Goal: Information Seeking & Learning: Learn about a topic

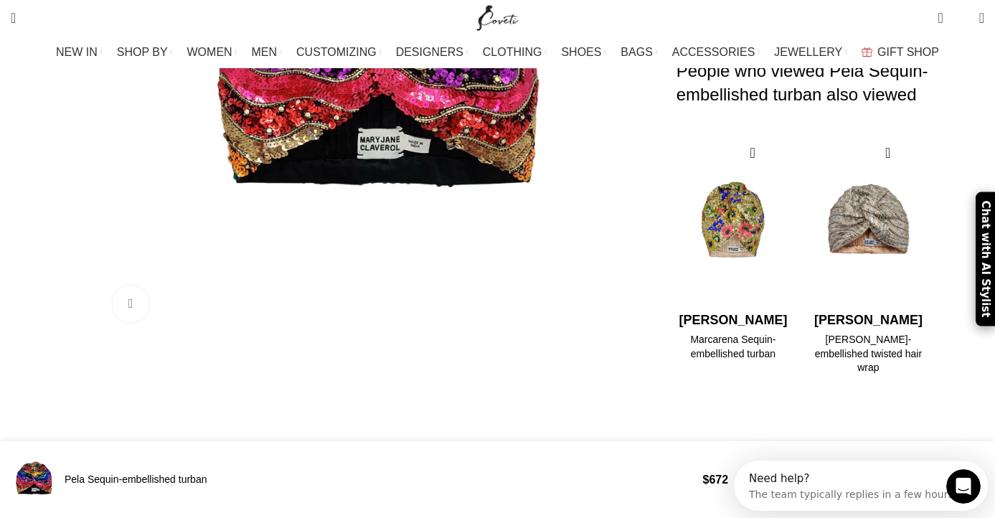
click at [737, 202] on div "1 / 2" at bounding box center [734, 222] width 114 height 172
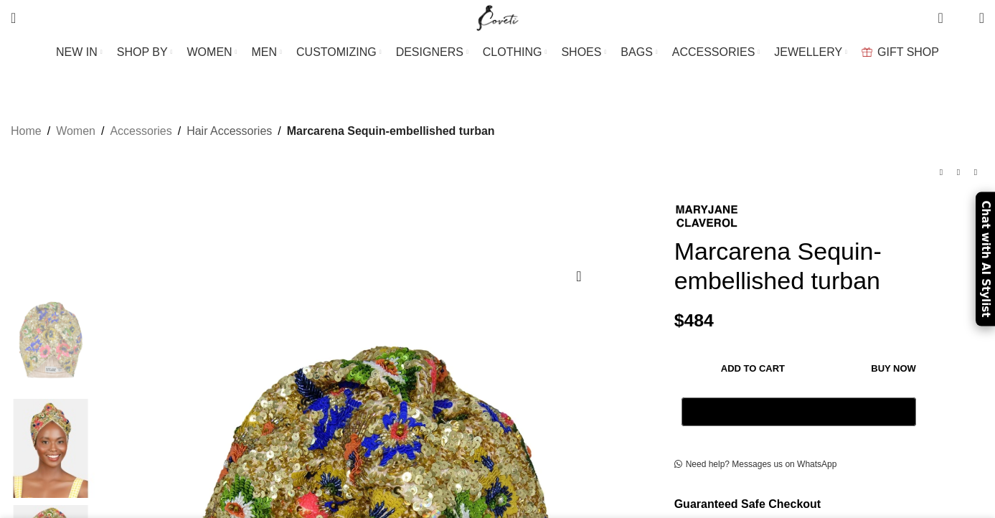
click at [272, 122] on link "Hair Accessories" at bounding box center [229, 131] width 85 height 19
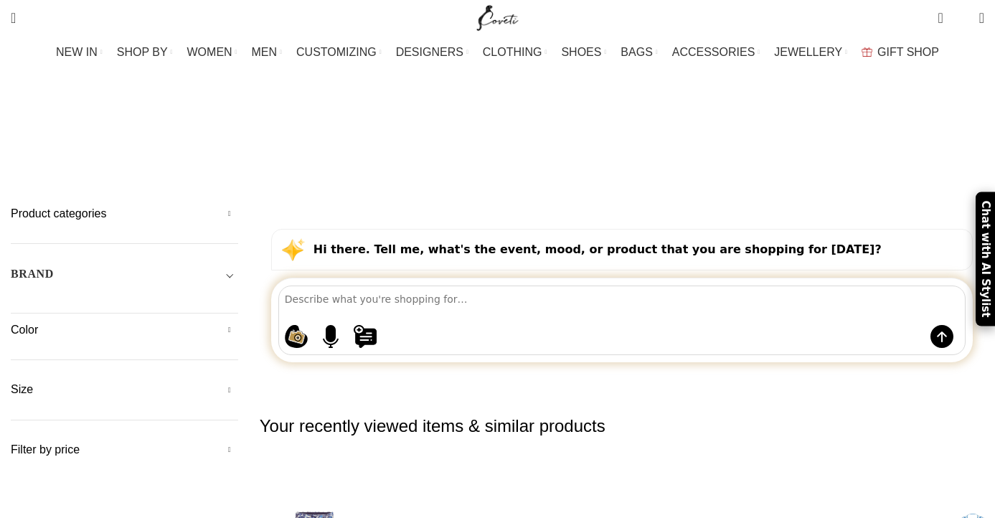
click at [319, 385] on h2 "Your recently viewed items & similar products" at bounding box center [622, 426] width 725 height 82
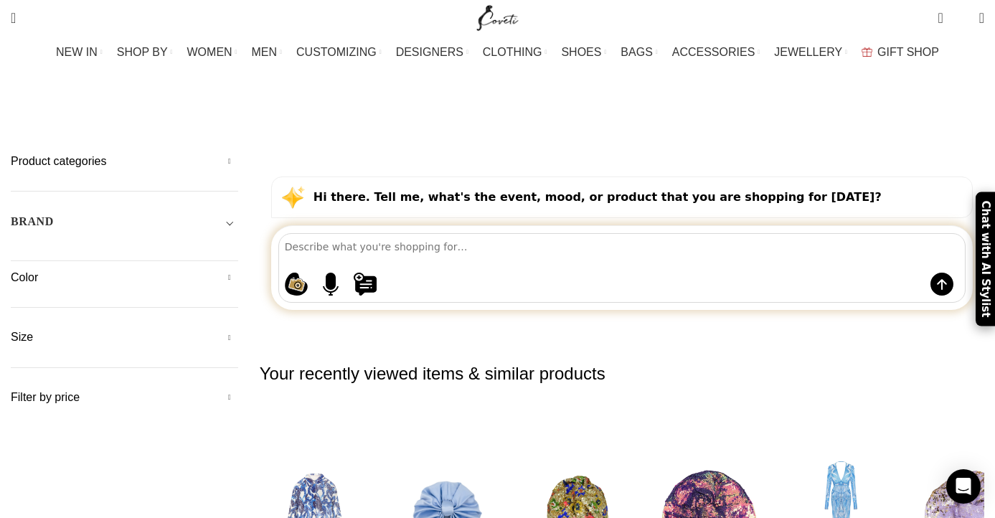
scroll to position [29, 0]
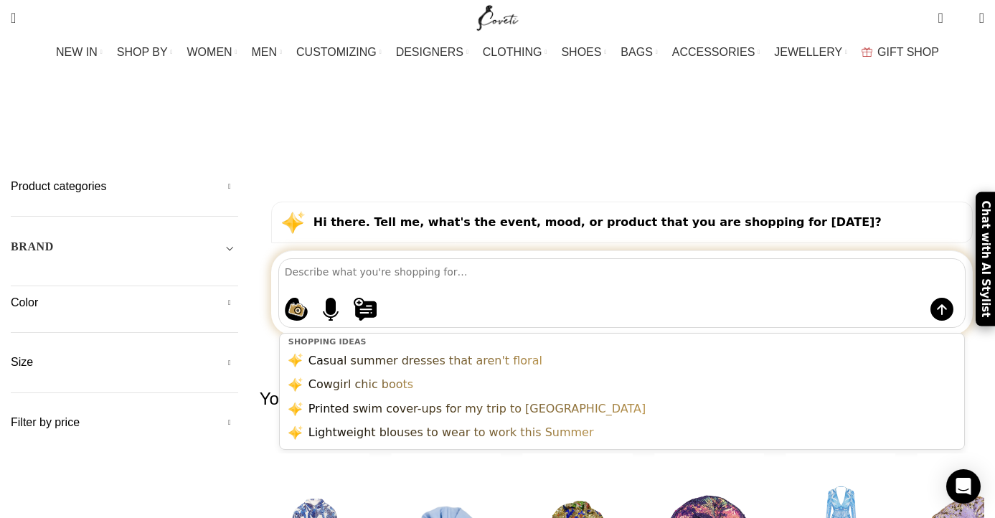
click at [377, 259] on textarea at bounding box center [625, 271] width 680 height 25
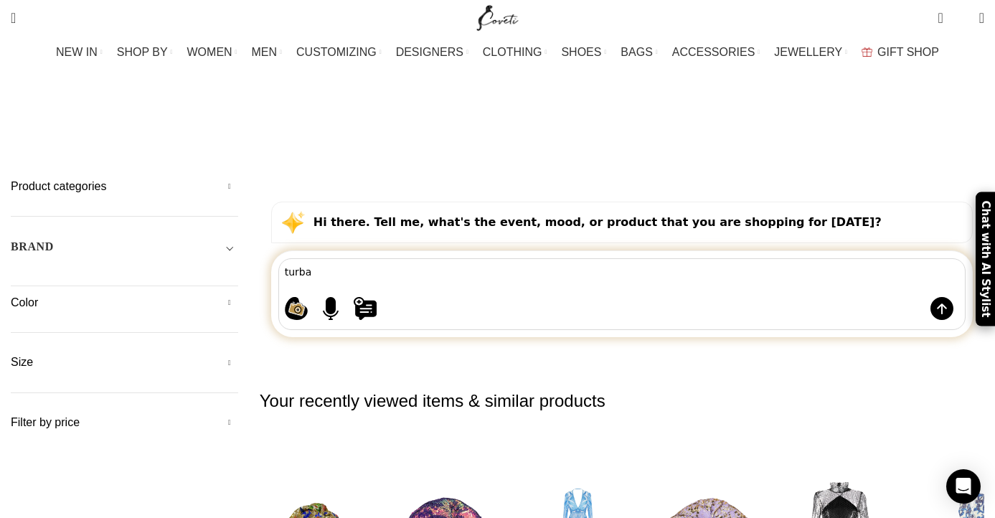
type textarea "turban"
